Goal: Download file/media

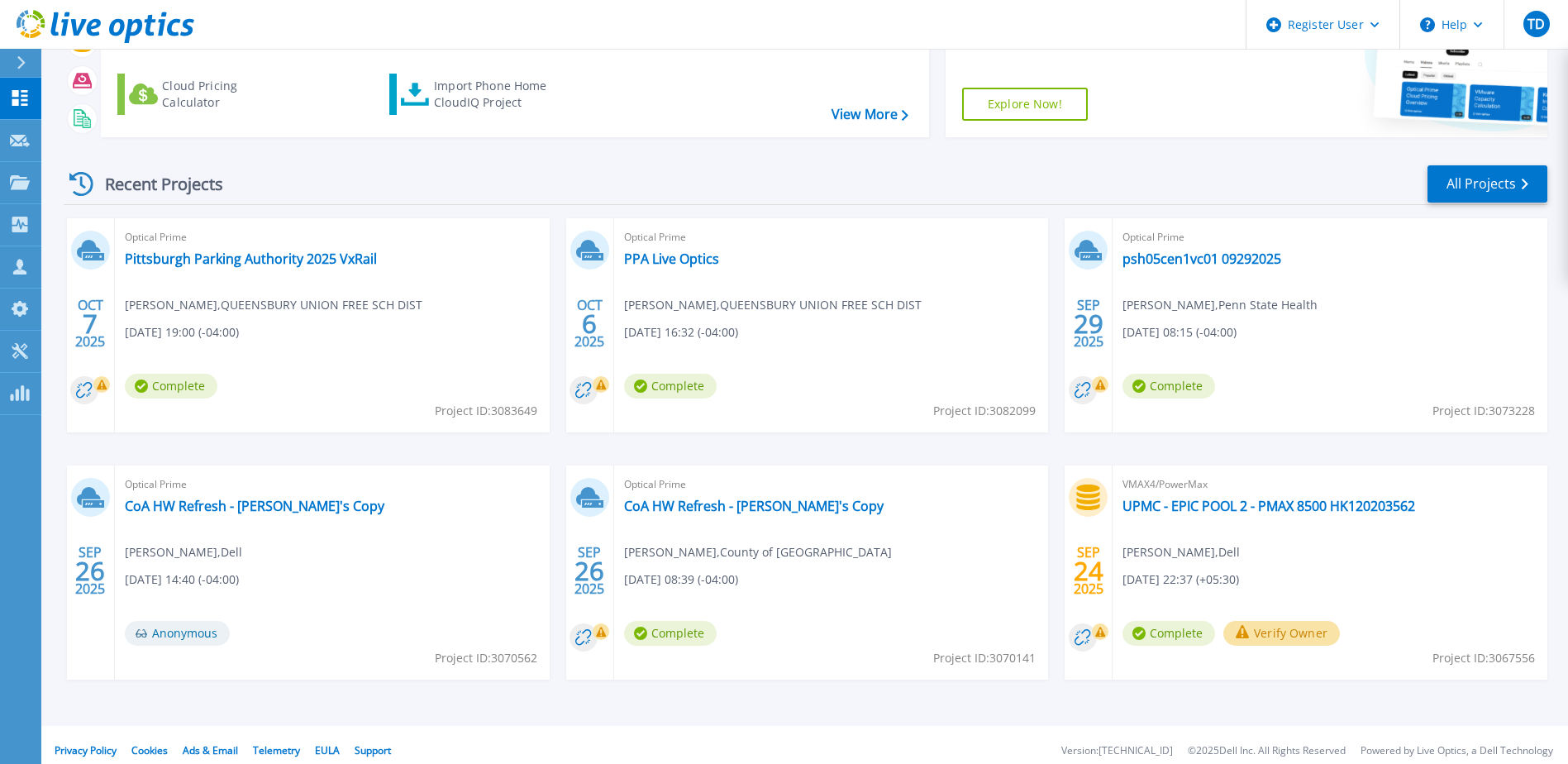
scroll to position [152, 0]
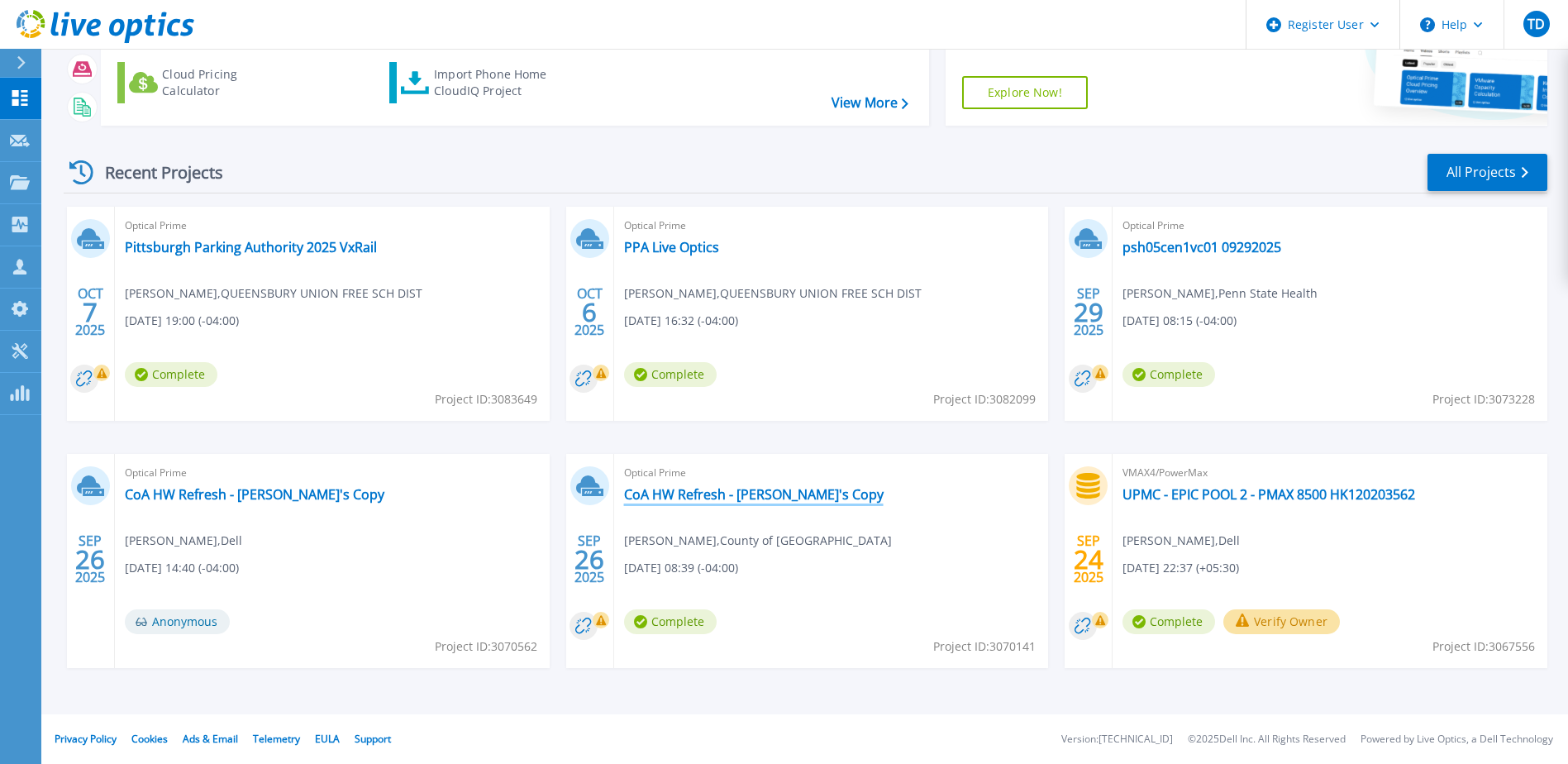
click at [723, 494] on link "CoA HW Refresh - [PERSON_NAME]'s Copy" at bounding box center [753, 494] width 260 height 17
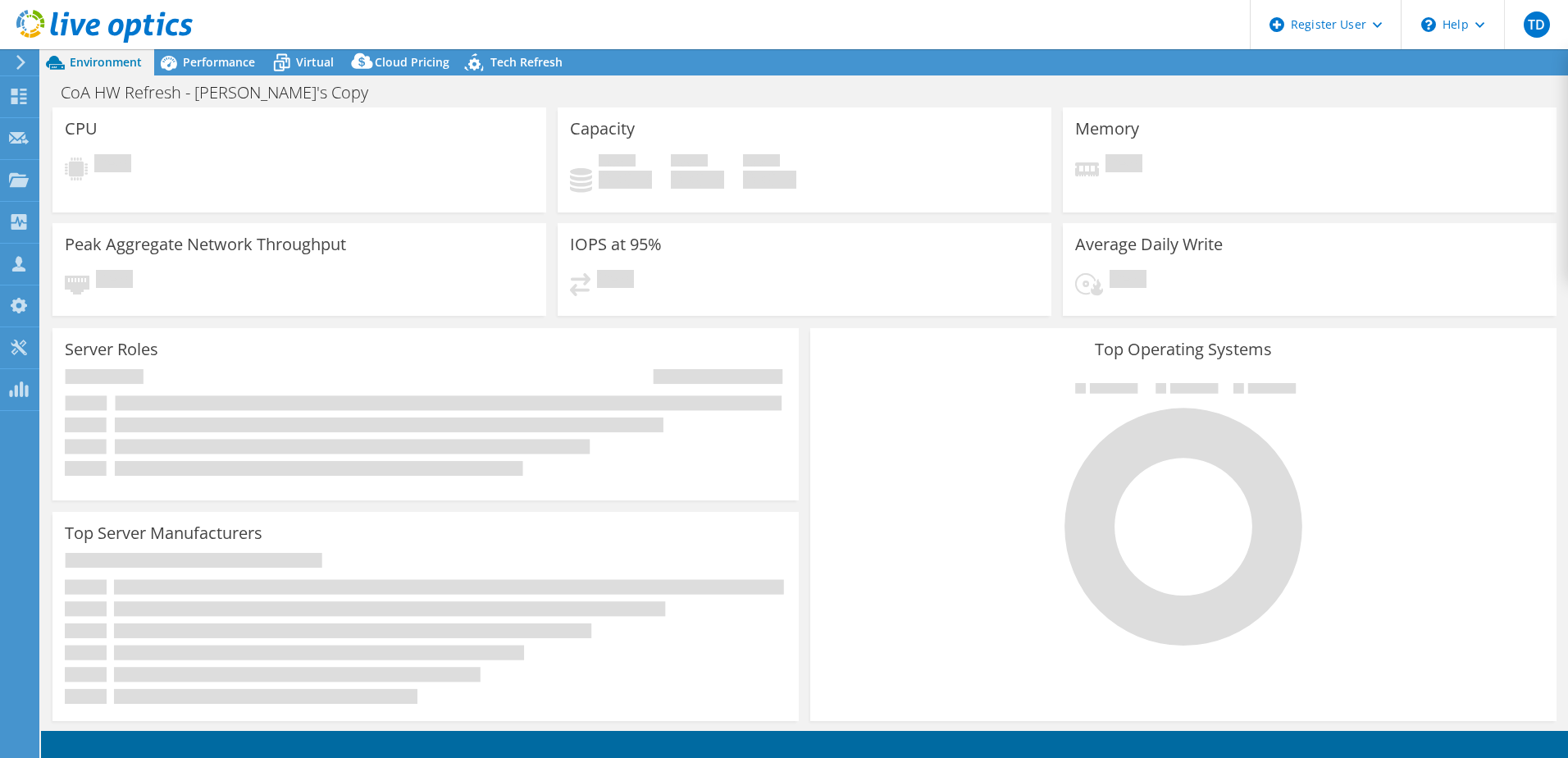
select select "USD"
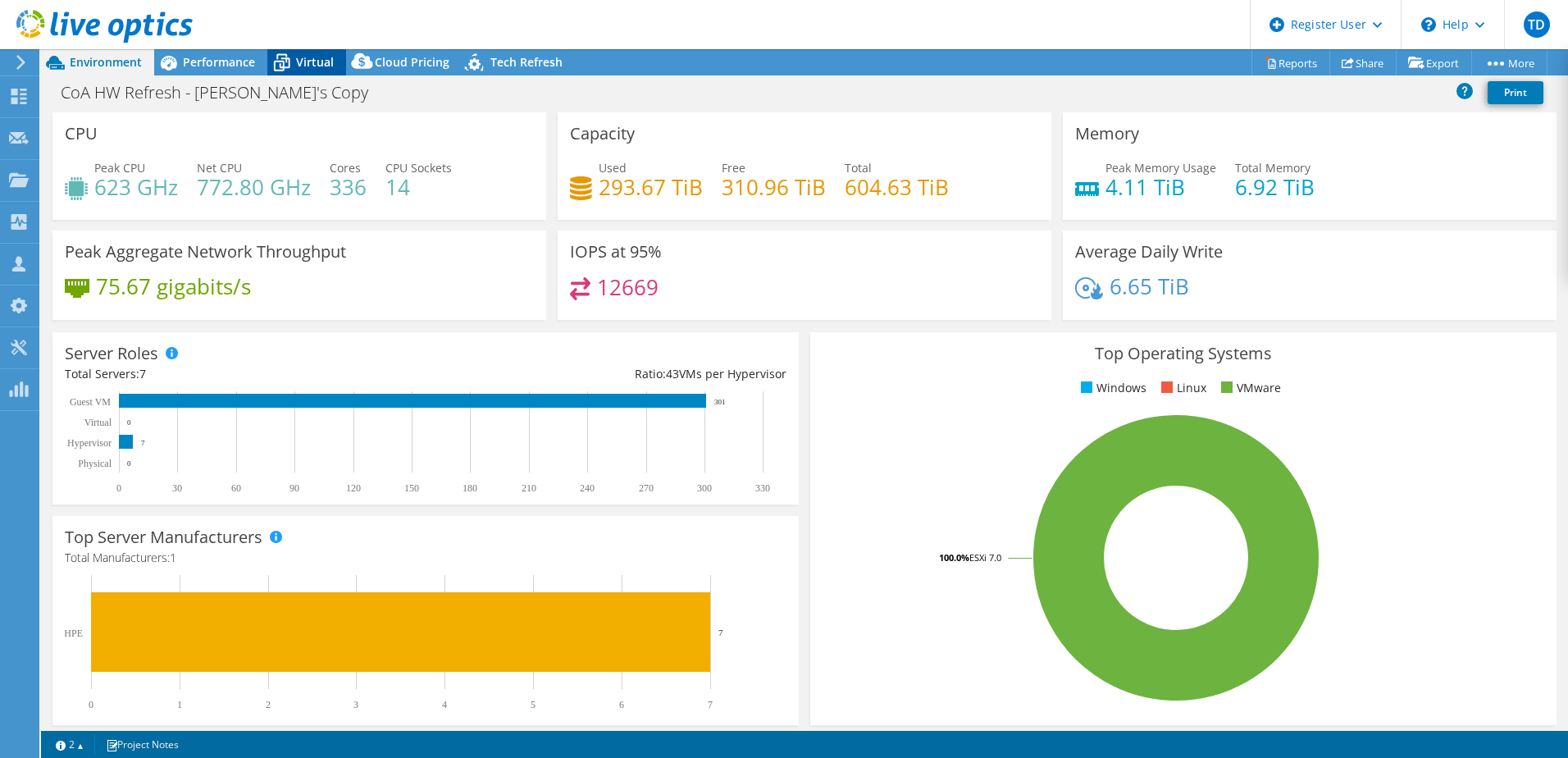
click at [336, 71] on div "Virtual" at bounding box center [307, 62] width 79 height 27
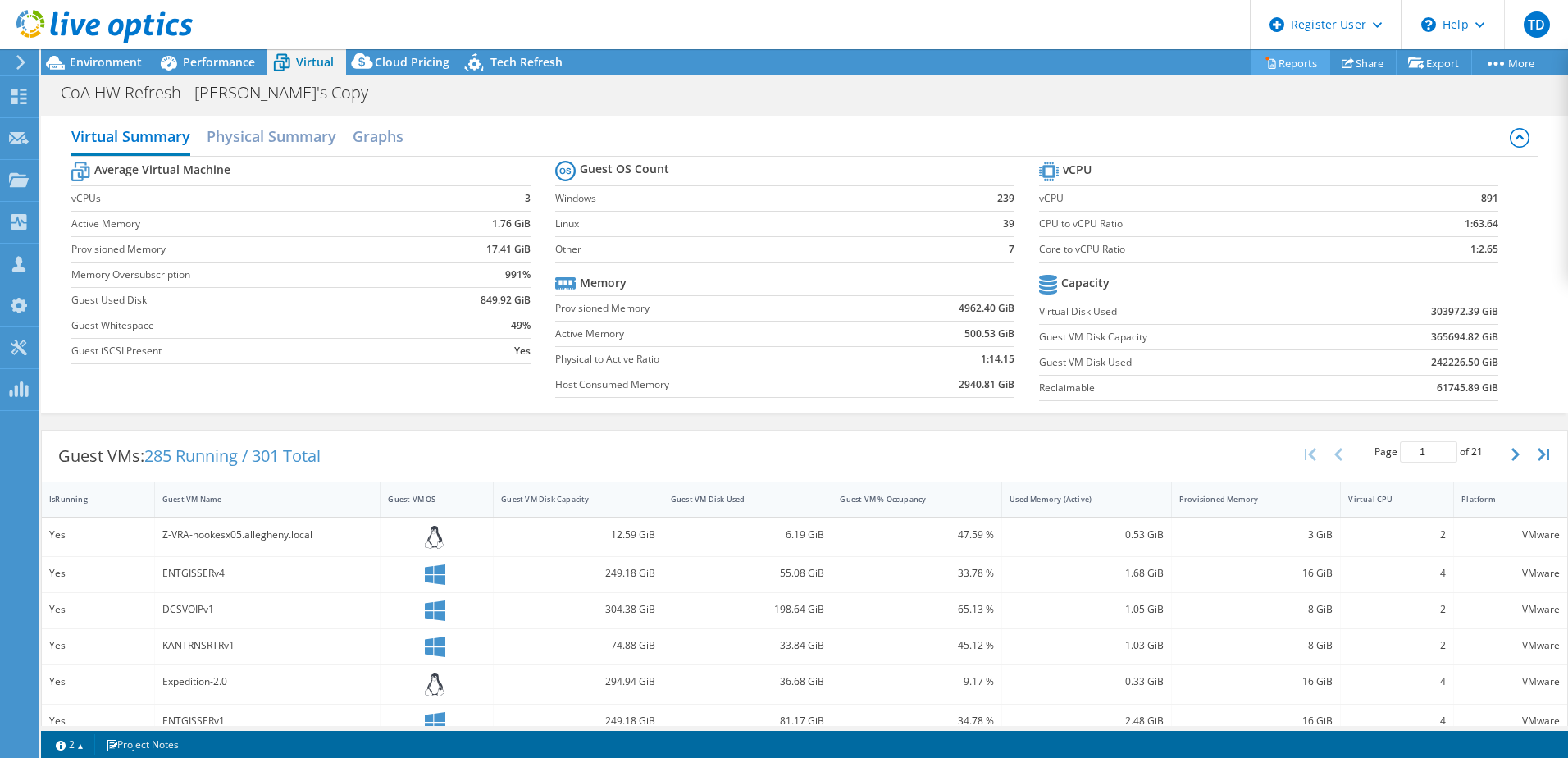
click at [1295, 67] on link "Reports" at bounding box center [1291, 63] width 79 height 26
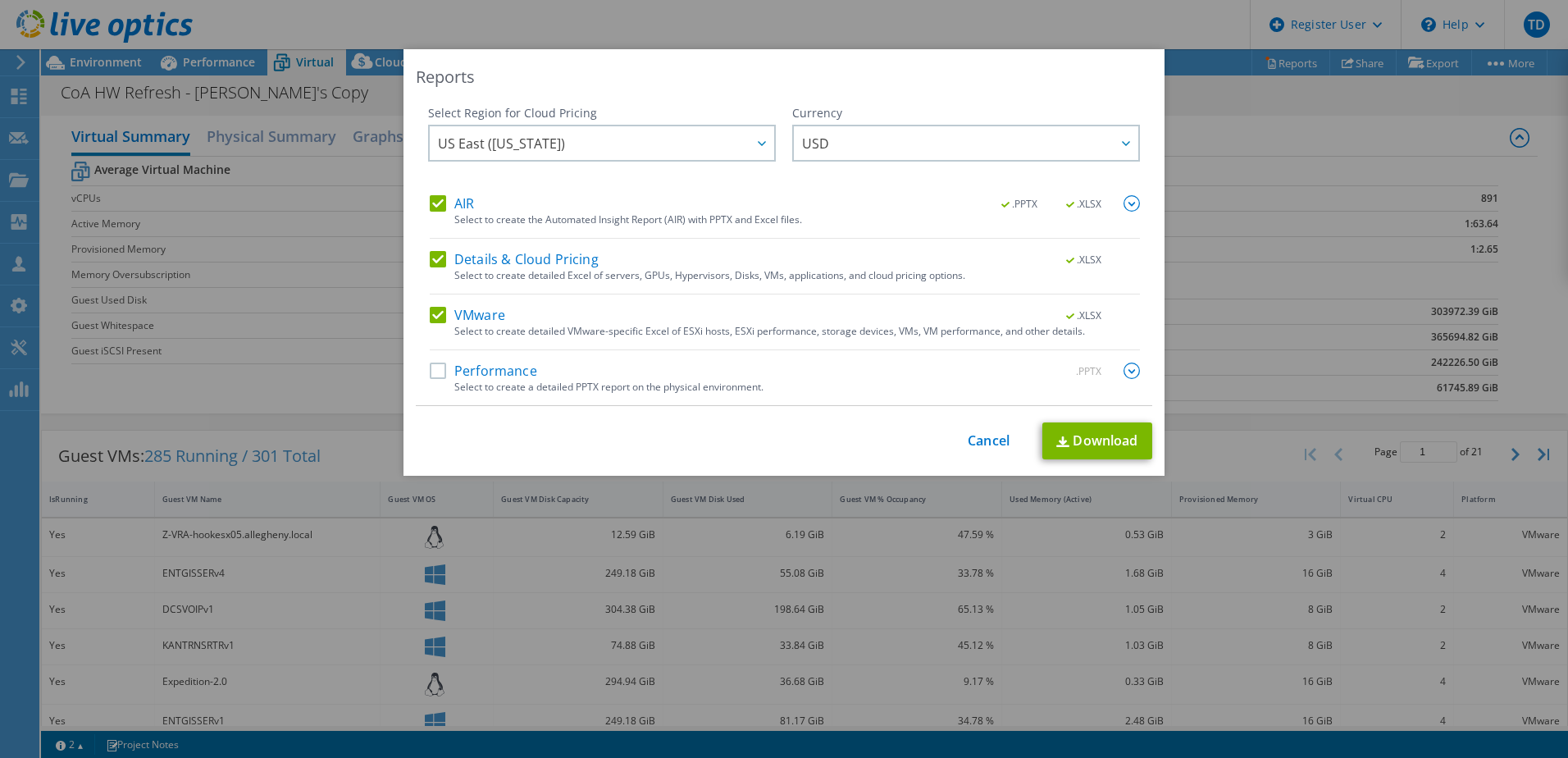
click at [443, 373] on label "Performance" at bounding box center [483, 370] width 107 height 16
click at [0, 0] on input "Performance" at bounding box center [0, 0] width 0 height 0
click at [1096, 440] on link "Download" at bounding box center [1098, 441] width 110 height 37
